Goal: Use online tool/utility: Utilize a website feature to perform a specific function

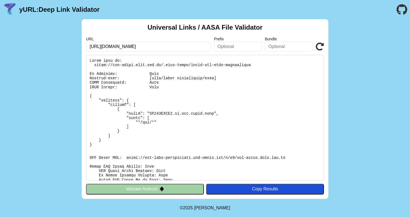
click at [322, 47] on icon at bounding box center [320, 46] width 8 height 8
click at [321, 43] on icon at bounding box center [320, 46] width 8 height 8
click at [321, 46] on icon at bounding box center [320, 46] width 8 height 8
click at [295, 44] on input "mm.com.yatha.atomBeta" at bounding box center [289, 47] width 48 height 10
click at [316, 46] on icon at bounding box center [320, 46] width 8 height 8
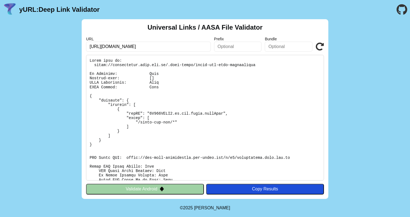
click at [319, 48] on icon at bounding box center [320, 46] width 8 height 8
click at [118, 48] on input "[URL][DOMAIN_NAME]" at bounding box center [148, 47] width 125 height 10
click at [321, 48] on icon at bounding box center [320, 46] width 8 height 8
click at [151, 78] on pre at bounding box center [205, 117] width 238 height 125
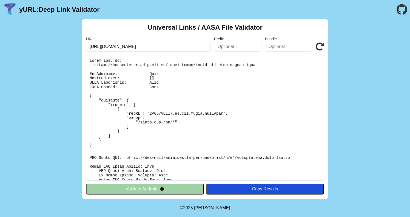
click at [151, 78] on pre at bounding box center [205, 117] width 238 height 125
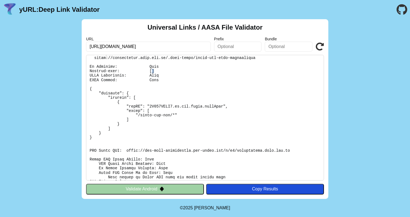
scroll to position [8, 0]
click at [218, 104] on pre at bounding box center [205, 117] width 238 height 125
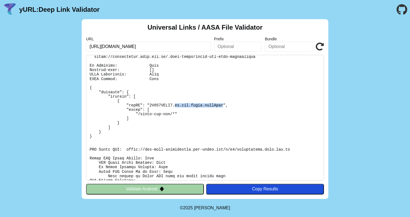
click at [218, 104] on pre at bounding box center [205, 117] width 238 height 125
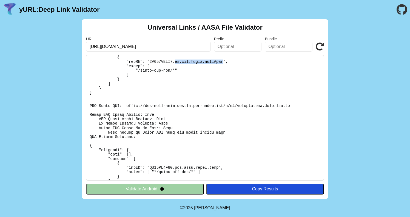
scroll to position [71, 0]
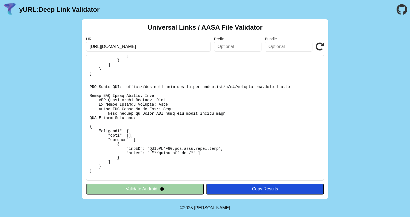
click at [212, 147] on pre at bounding box center [205, 117] width 238 height 125
click at [205, 147] on pre at bounding box center [205, 117] width 238 height 125
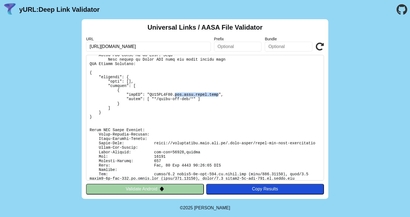
scroll to position [103, 0]
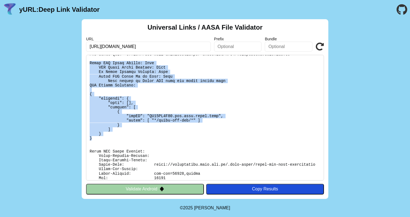
drag, startPoint x: 95, startPoint y: 138, endPoint x: 89, endPoint y: 64, distance: 74.5
click at [89, 64] on pre at bounding box center [205, 117] width 238 height 125
click at [130, 67] on pre at bounding box center [205, 117] width 238 height 125
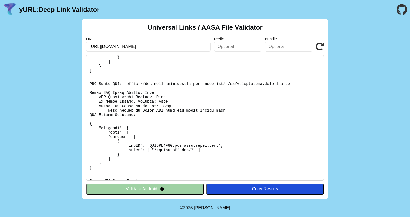
scroll to position [91, 0]
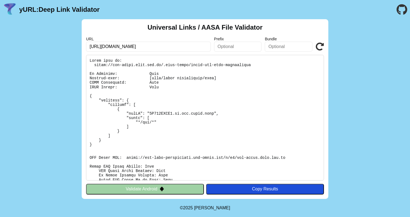
click at [216, 77] on pre at bounding box center [205, 117] width 238 height 125
click at [288, 12] on header "yURL: Deep Link Validator" at bounding box center [205, 9] width 410 height 19
click at [154, 48] on input "[URL][DOMAIN_NAME]" at bounding box center [148, 47] width 125 height 10
click at [199, 46] on input "[URL][DOMAIN_NAME]" at bounding box center [148, 47] width 125 height 10
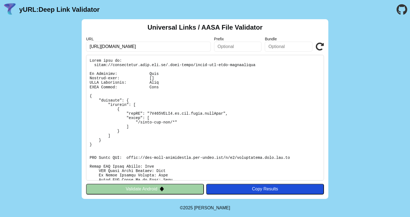
click at [195, 47] on input "[URL][DOMAIN_NAME]" at bounding box center [148, 47] width 125 height 10
click at [206, 114] on pre at bounding box center [205, 117] width 238 height 125
drag, startPoint x: 175, startPoint y: 113, endPoint x: 223, endPoint y: 114, distance: 48.2
click at [223, 114] on pre at bounding box center [205, 117] width 238 height 125
copy pre "mm.com.yatha.atomBeta"
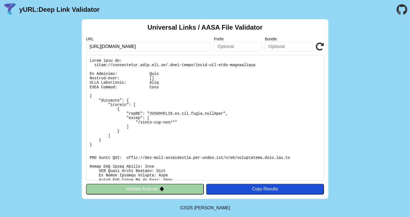
drag, startPoint x: 154, startPoint y: 47, endPoint x: 103, endPoint y: 47, distance: 50.4
click at [103, 47] on input "[URL][DOMAIN_NAME]" at bounding box center [148, 47] width 125 height 10
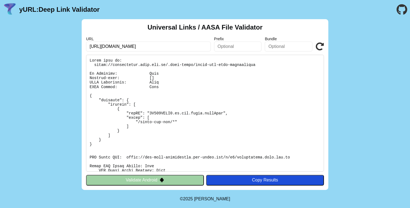
click at [119, 45] on input "[URL][DOMAIN_NAME]" at bounding box center [148, 47] width 125 height 10
click at [91, 78] on pre at bounding box center [205, 113] width 238 height 117
drag, startPoint x: 90, startPoint y: 78, endPoint x: 158, endPoint y: 79, distance: 67.7
click at [158, 79] on pre at bounding box center [205, 113] width 238 height 117
copy pre "Content-type: []"
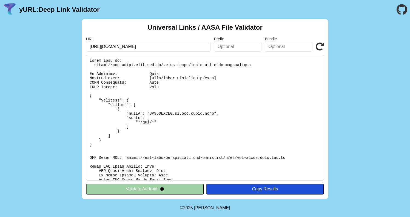
click at [148, 48] on input "[URL][DOMAIN_NAME]" at bounding box center [148, 47] width 125 height 10
drag, startPoint x: 150, startPoint y: 47, endPoint x: 224, endPoint y: 49, distance: 73.7
click at [224, 49] on div "URL [URL][DOMAIN_NAME] Prefix Bundle Validate" at bounding box center [205, 44] width 238 height 15
